Goal: Information Seeking & Learning: Find specific fact

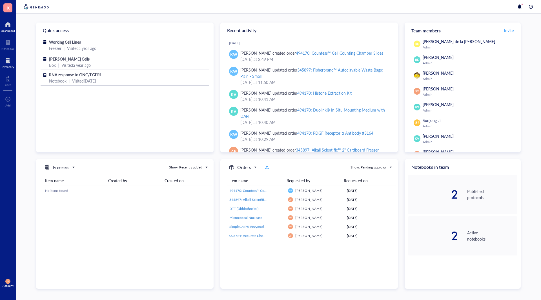
click at [5, 62] on div at bounding box center [8, 60] width 12 height 9
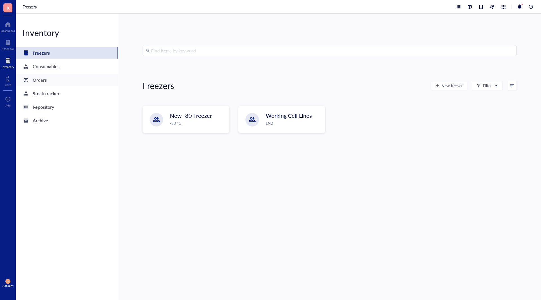
click at [41, 82] on div "Orders" at bounding box center [40, 80] width 14 height 8
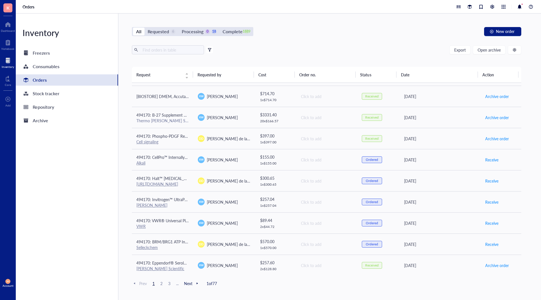
scroll to position [338, 0]
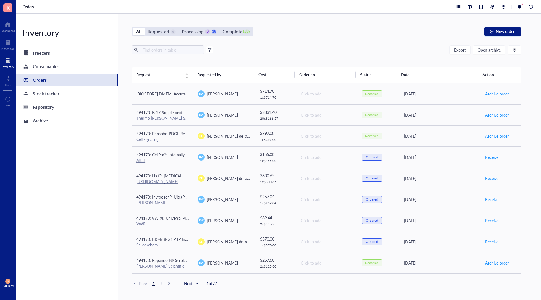
click at [160, 284] on span "2" at bounding box center [161, 283] width 7 height 5
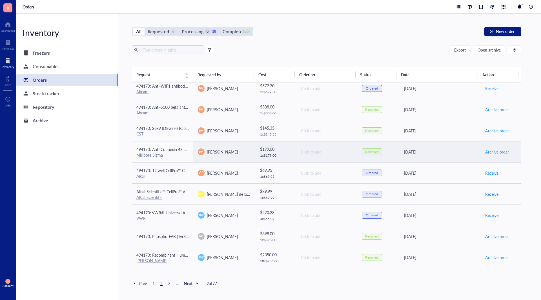
scroll to position [56, 0]
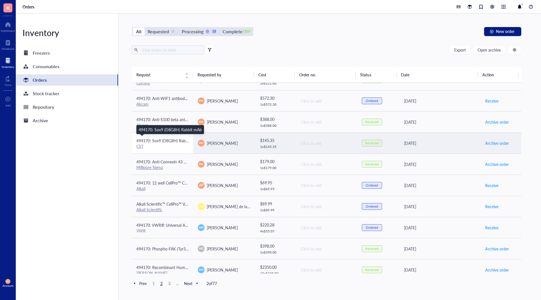
click at [171, 142] on span "494170: Sox9 (D8G8H) Rabbit mAb" at bounding box center [167, 141] width 63 height 6
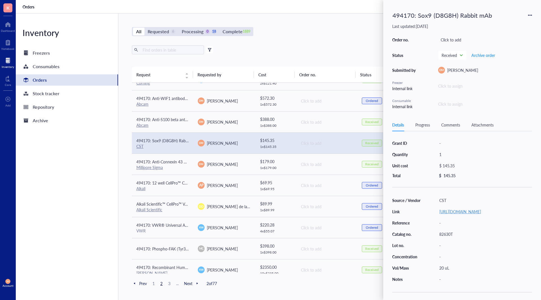
click at [481, 211] on link "[URL][DOMAIN_NAME]" at bounding box center [461, 212] width 42 height 6
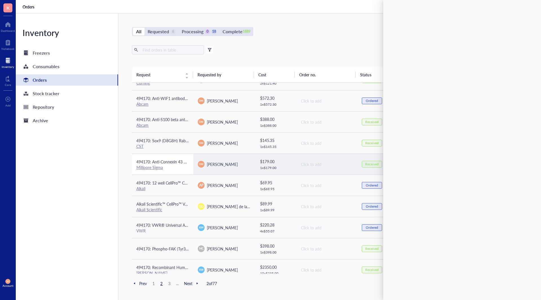
click at [164, 164] on span "494170: Anti-Connexin 43 Antibody" at bounding box center [167, 162] width 63 height 6
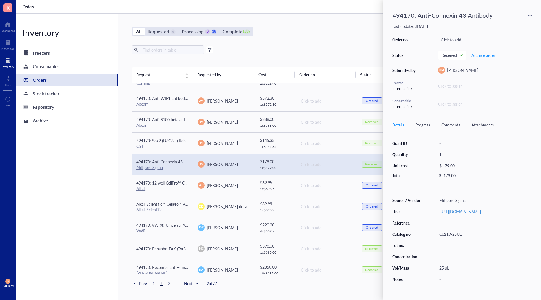
click at [445, 212] on link "[URL][DOMAIN_NAME]" at bounding box center [461, 212] width 42 height 6
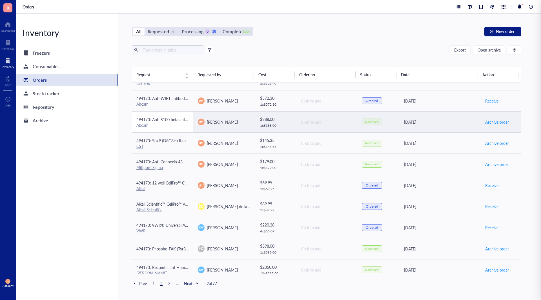
click at [168, 119] on span "494170: Anti-S100 beta antibody [EP1576Y] - [MEDICAL_DATA] Marker" at bounding box center [199, 120] width 126 height 6
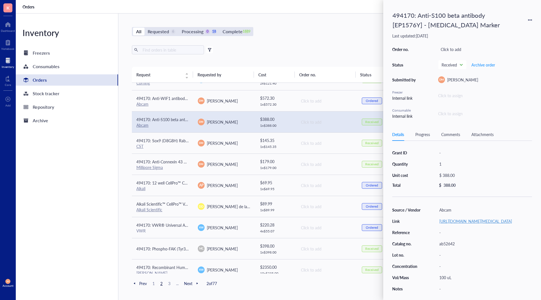
click at [456, 224] on link "[URL][DOMAIN_NAME][MEDICAL_DATA]" at bounding box center [476, 221] width 73 height 6
click at [323, 42] on div "All Requested 6 Processing 0 18 Complete 1889 New order Export Open archive Fil…" at bounding box center [326, 157] width 417 height 287
